Goal: Task Accomplishment & Management: Complete application form

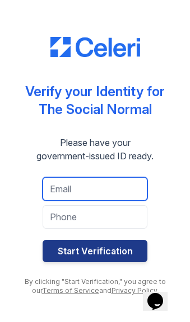
click at [112, 188] on input "email" at bounding box center [94, 188] width 105 height 23
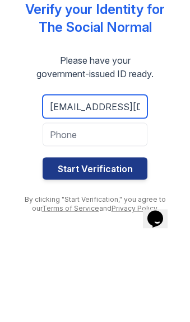
type input "[EMAIL_ADDRESS][DOMAIN_NAME]"
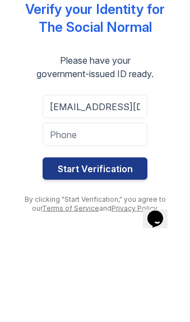
click at [116, 205] on input "tel" at bounding box center [94, 216] width 105 height 23
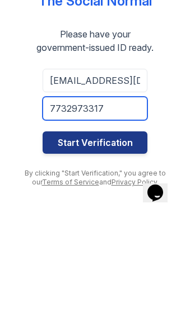
type input "7732973317"
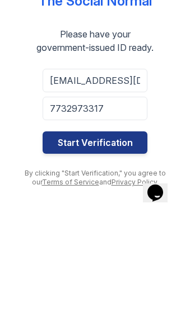
click at [127, 240] on button "Start Verification" at bounding box center [94, 251] width 105 height 22
